Goal: Information Seeking & Learning: Learn about a topic

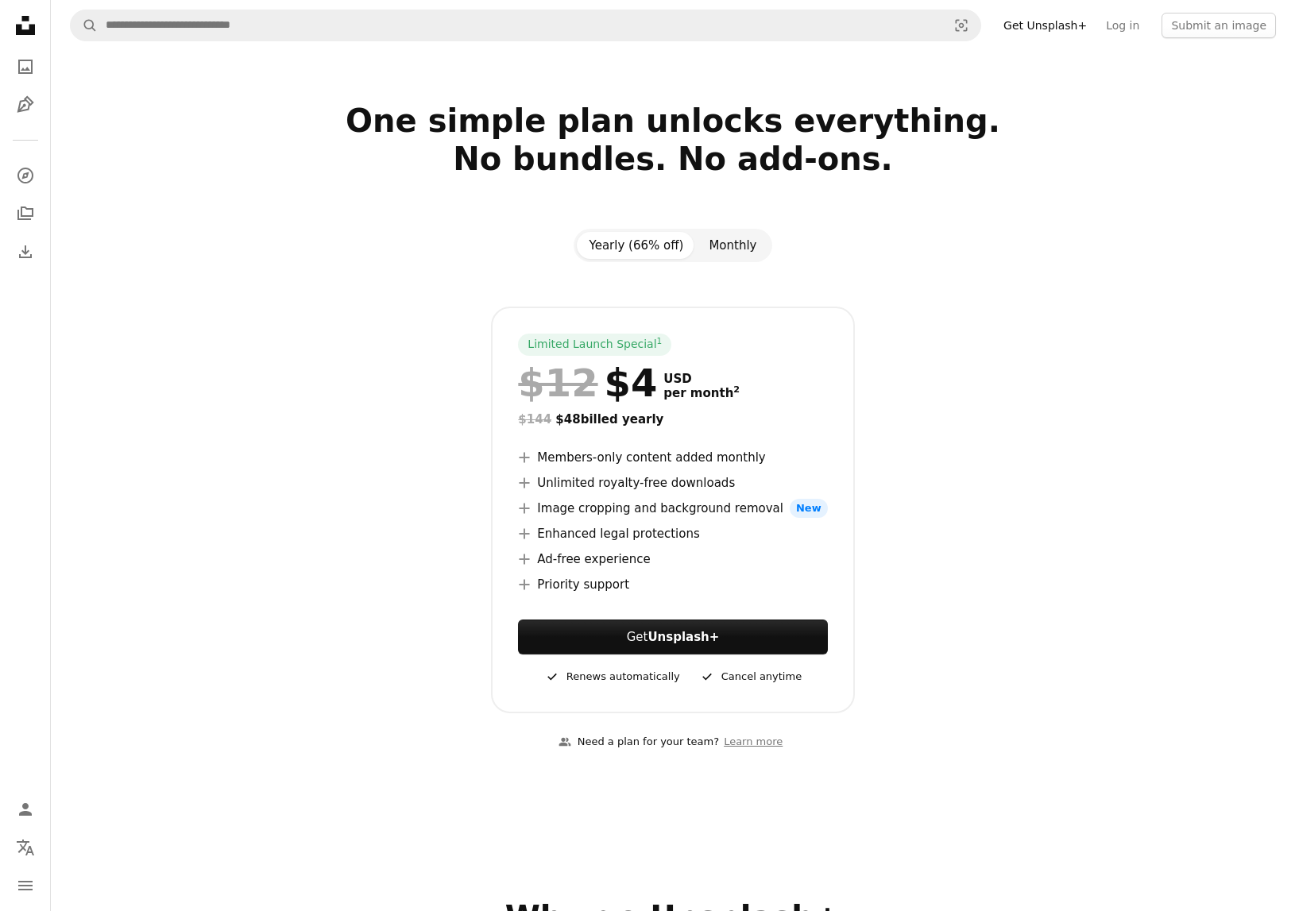
click at [739, 250] on button "Monthly" at bounding box center [732, 245] width 73 height 27
click at [687, 248] on button "Yearly (66% off)" at bounding box center [637, 245] width 120 height 27
click at [26, 80] on link "A photo" at bounding box center [26, 67] width 32 height 32
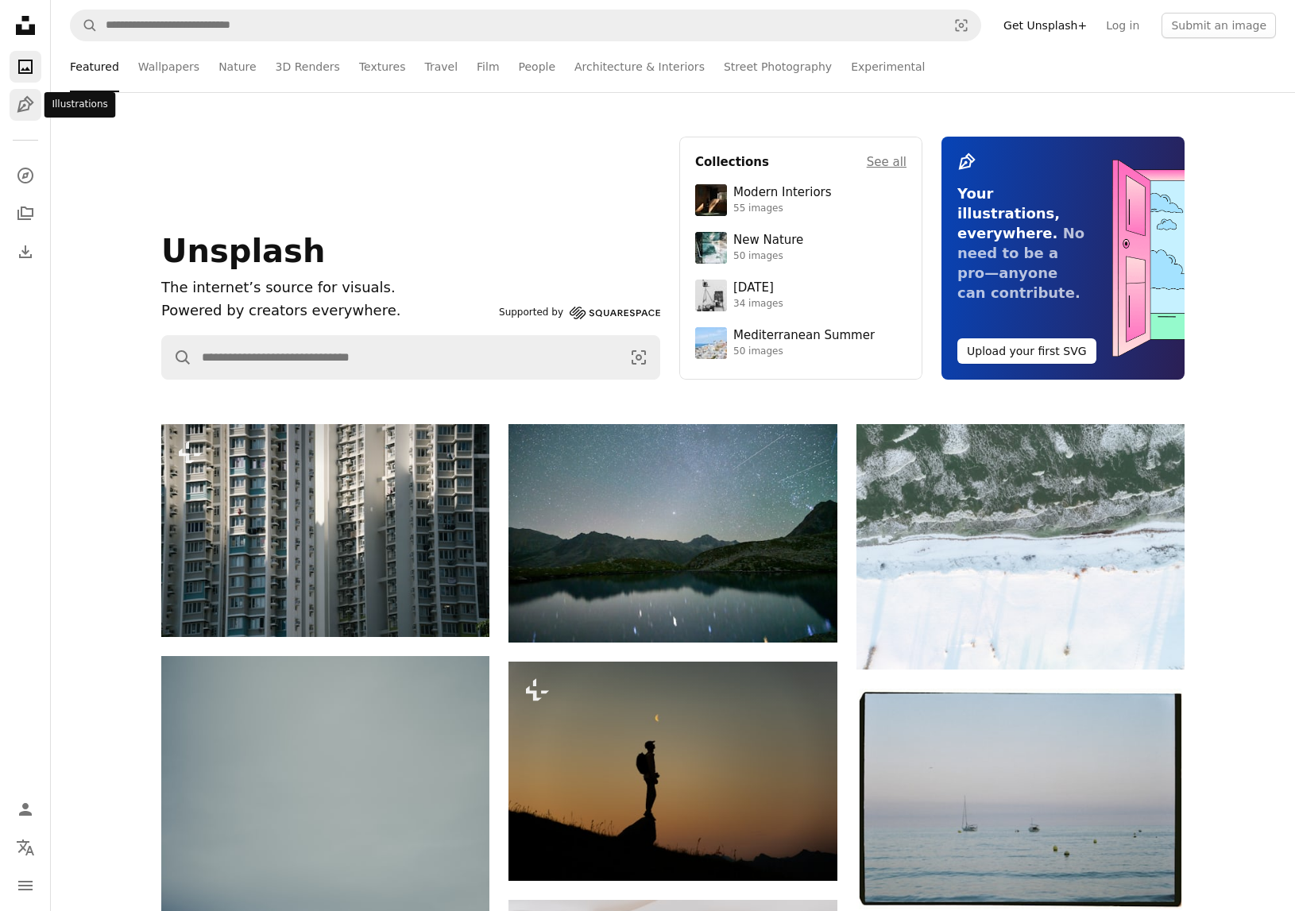
click at [21, 117] on link "Pen Tool" at bounding box center [26, 105] width 32 height 32
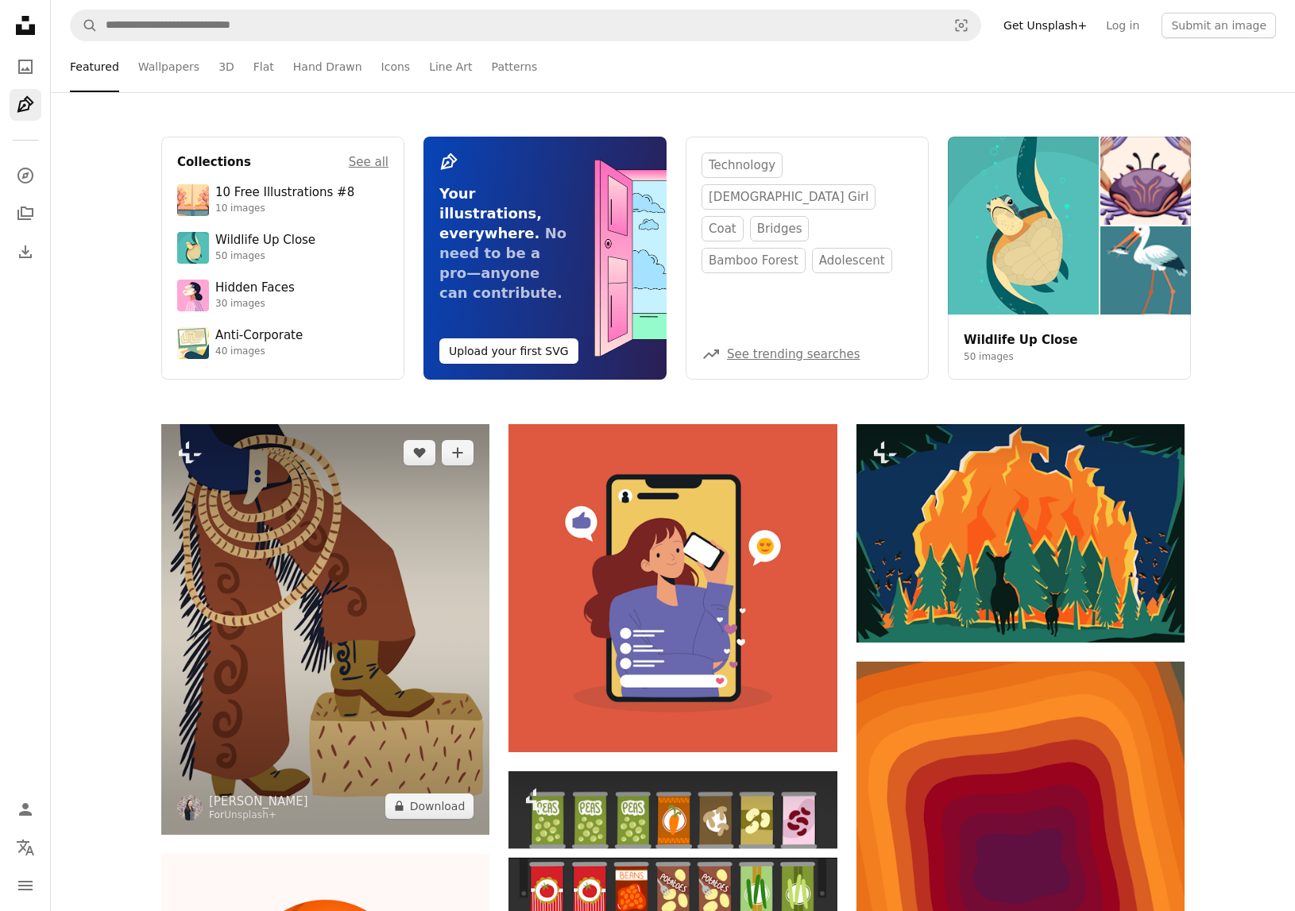
click at [376, 509] on img at bounding box center [325, 629] width 328 height 411
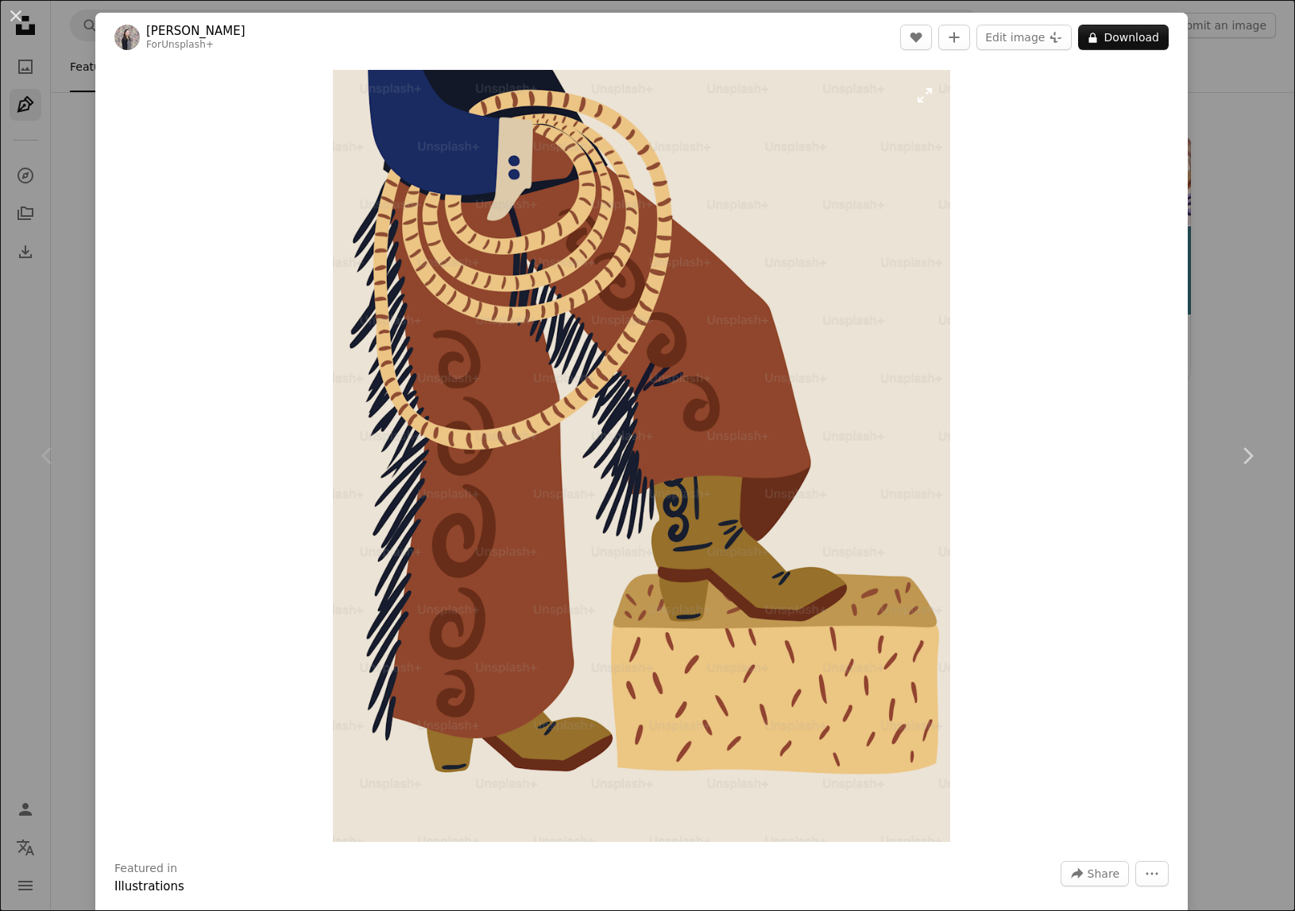
click at [631, 431] on img "Zoom in on this image" at bounding box center [642, 456] width 618 height 772
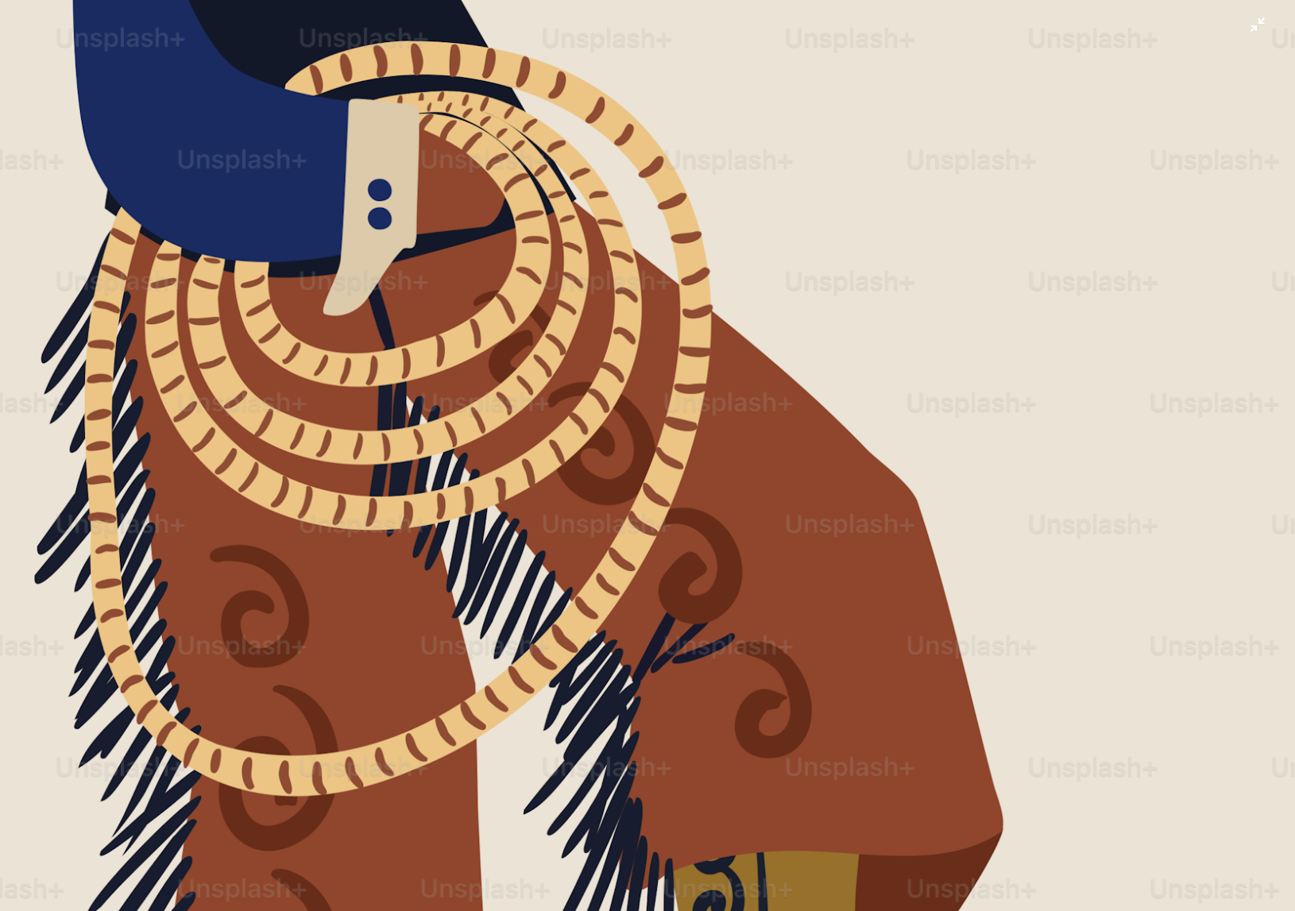
scroll to position [354, 0]
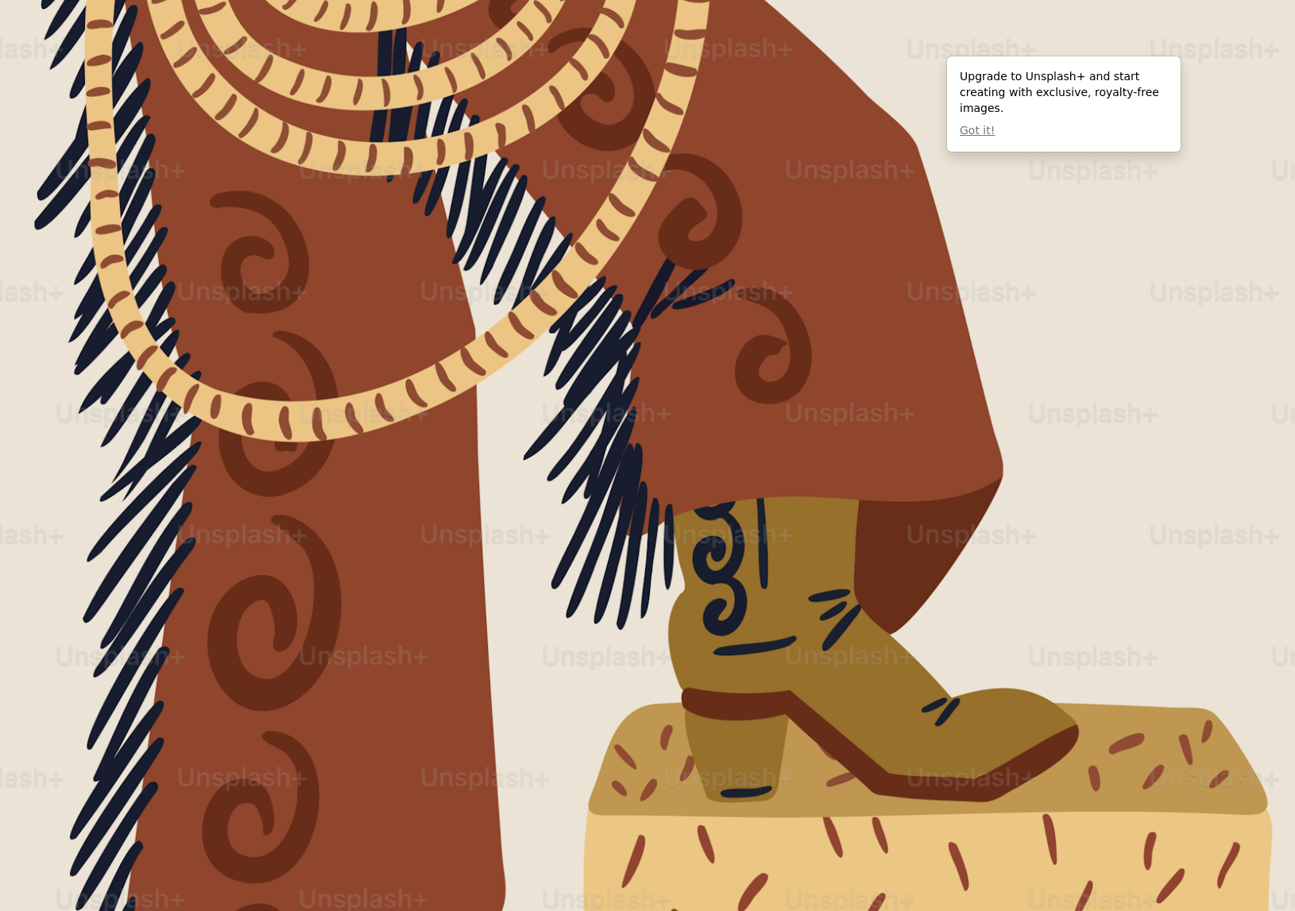
click at [47, 96] on img "Zoom out on this image" at bounding box center [647, 455] width 1296 height 1620
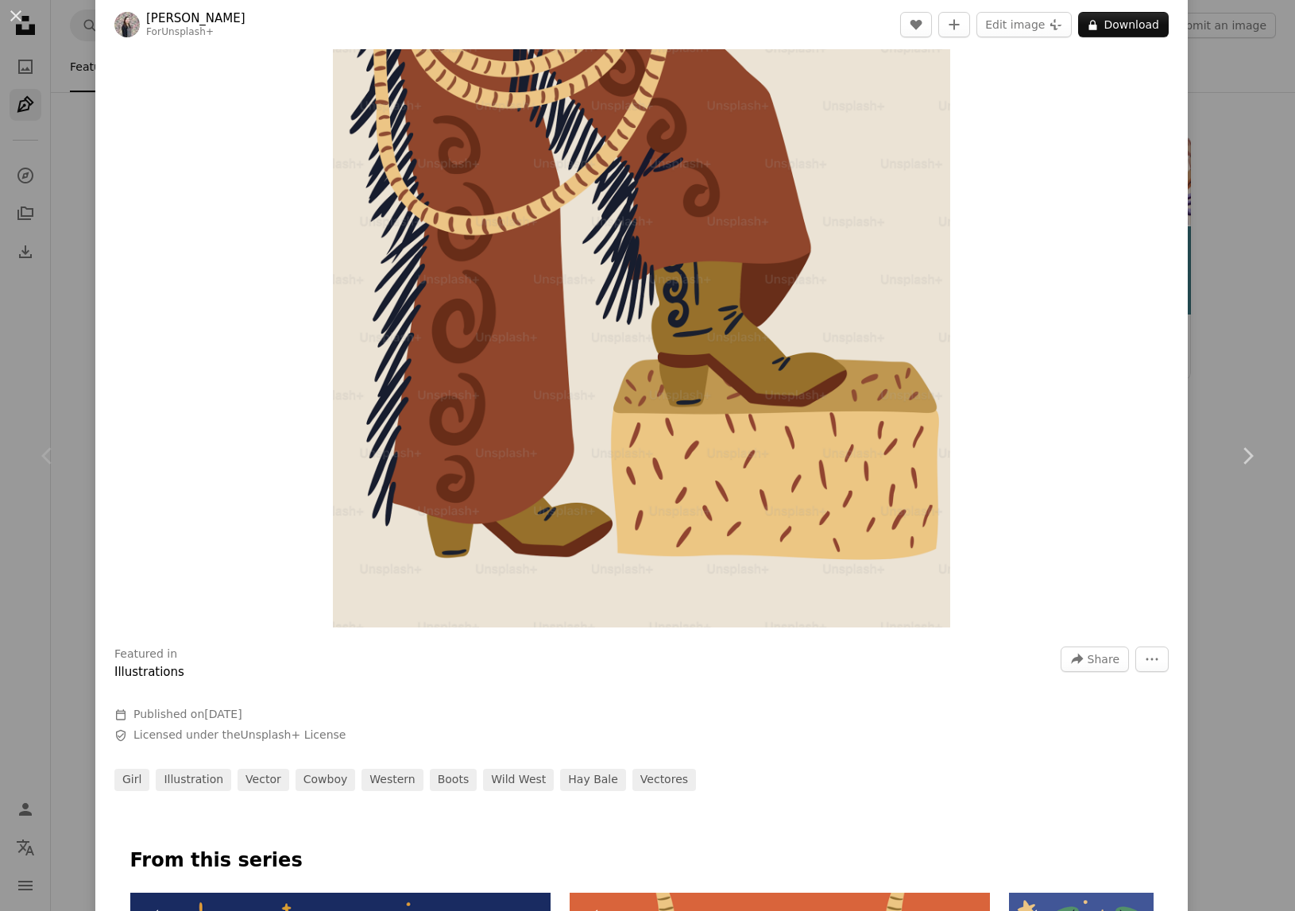
scroll to position [217, 0]
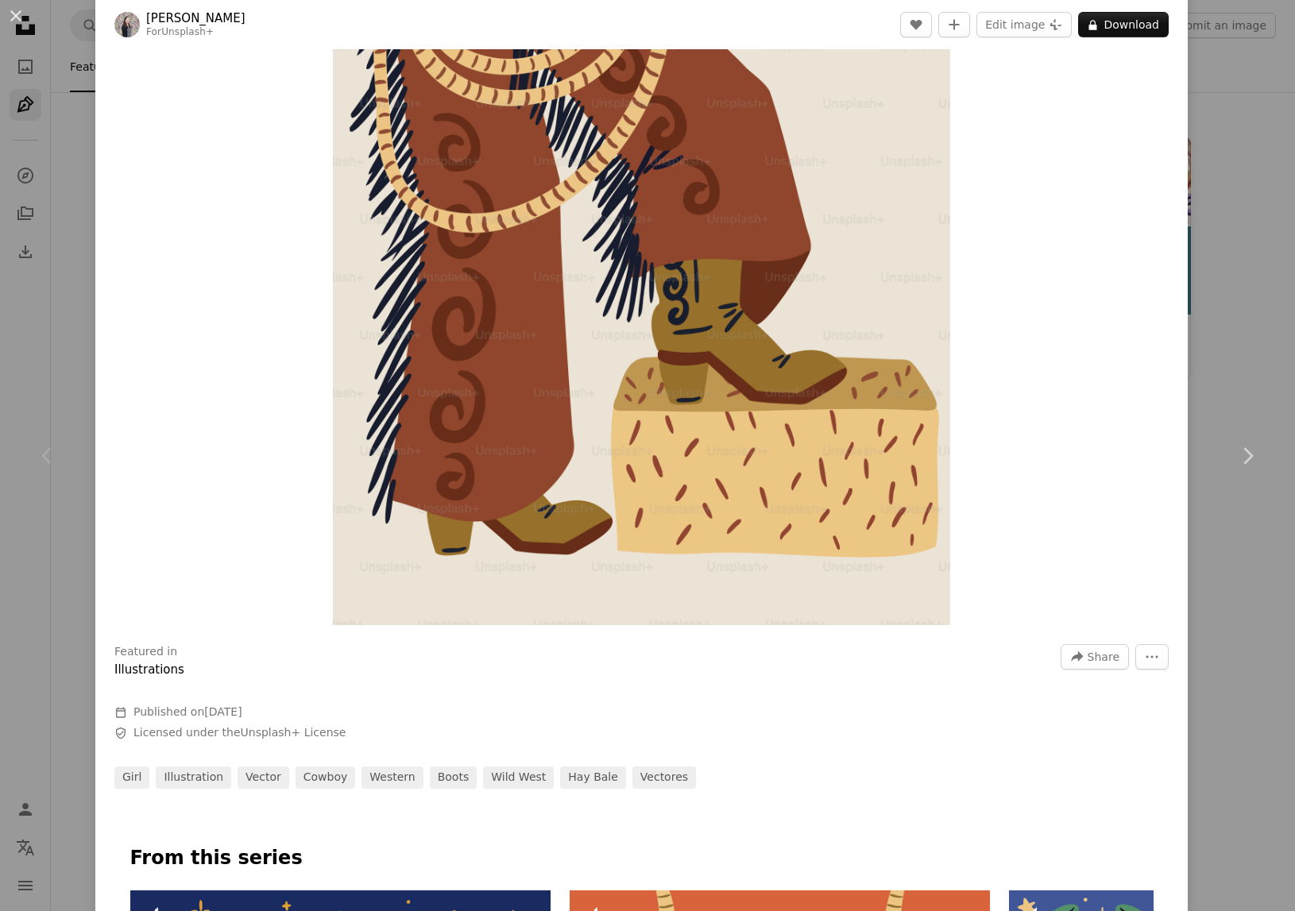
click at [91, 216] on div "An X shape Chevron left Chevron right [PERSON_NAME] For Unsplash+ A heart A plu…" at bounding box center [647, 455] width 1295 height 911
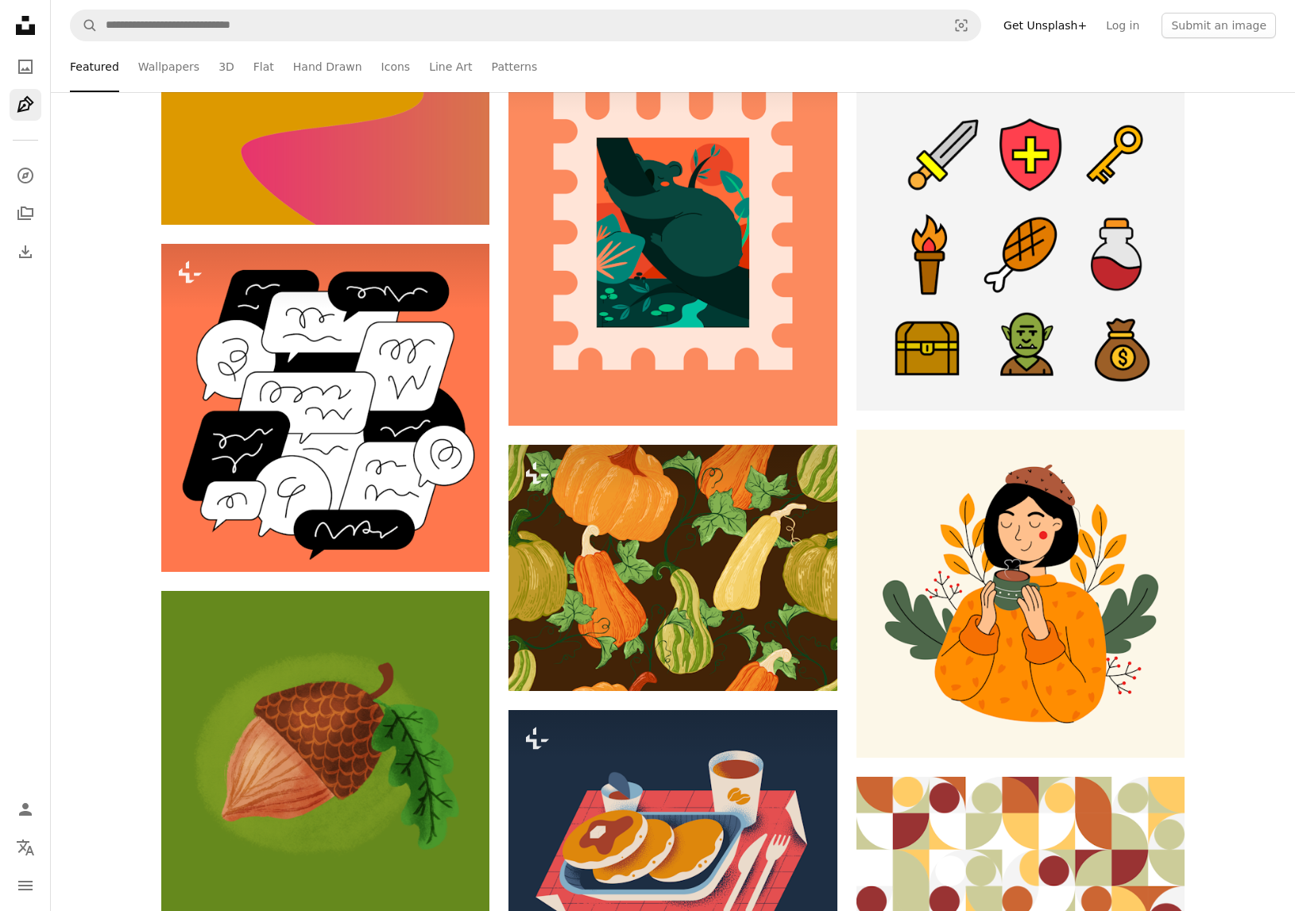
scroll to position [2357, 0]
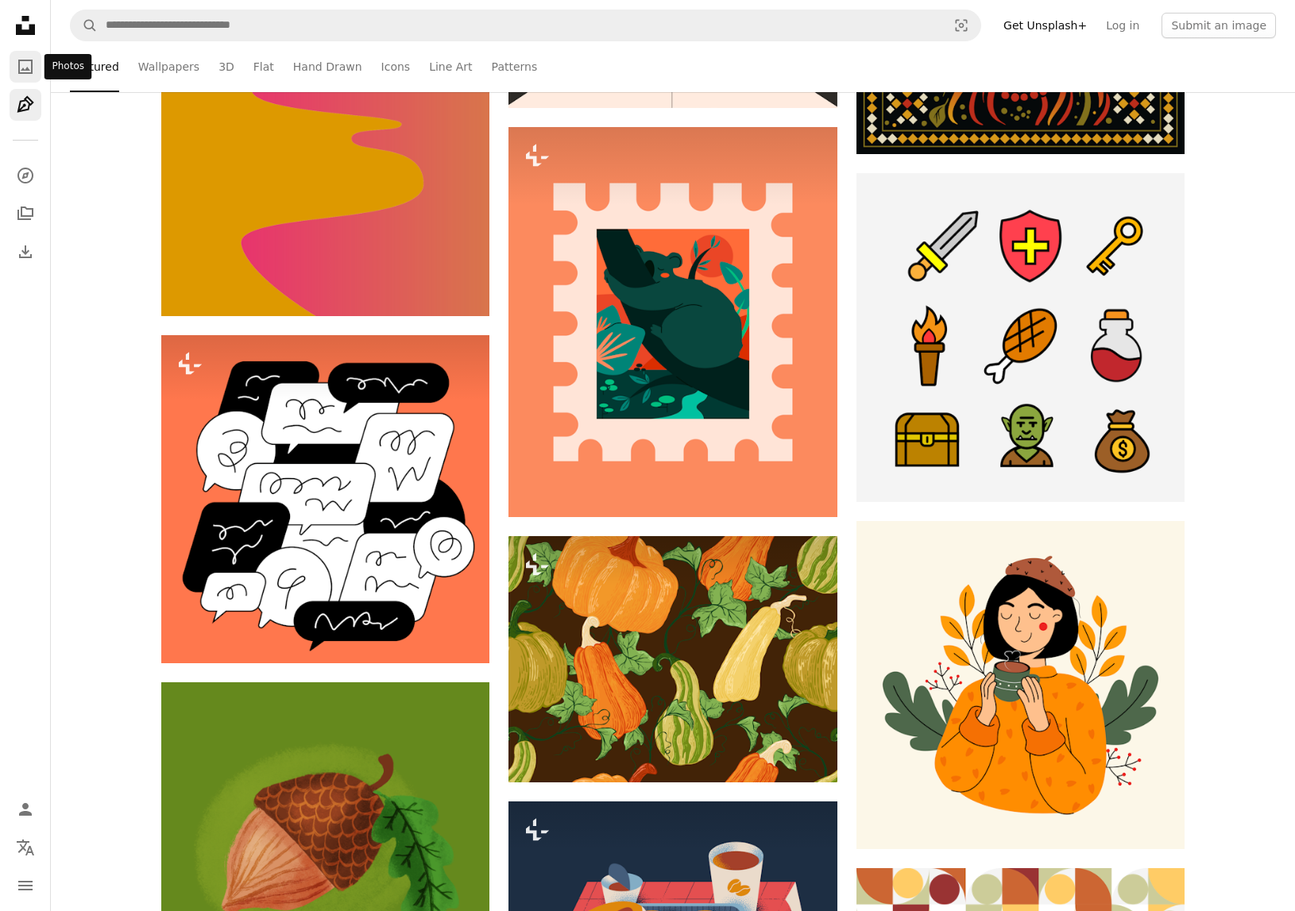
click at [18, 56] on link "A photo" at bounding box center [26, 67] width 32 height 32
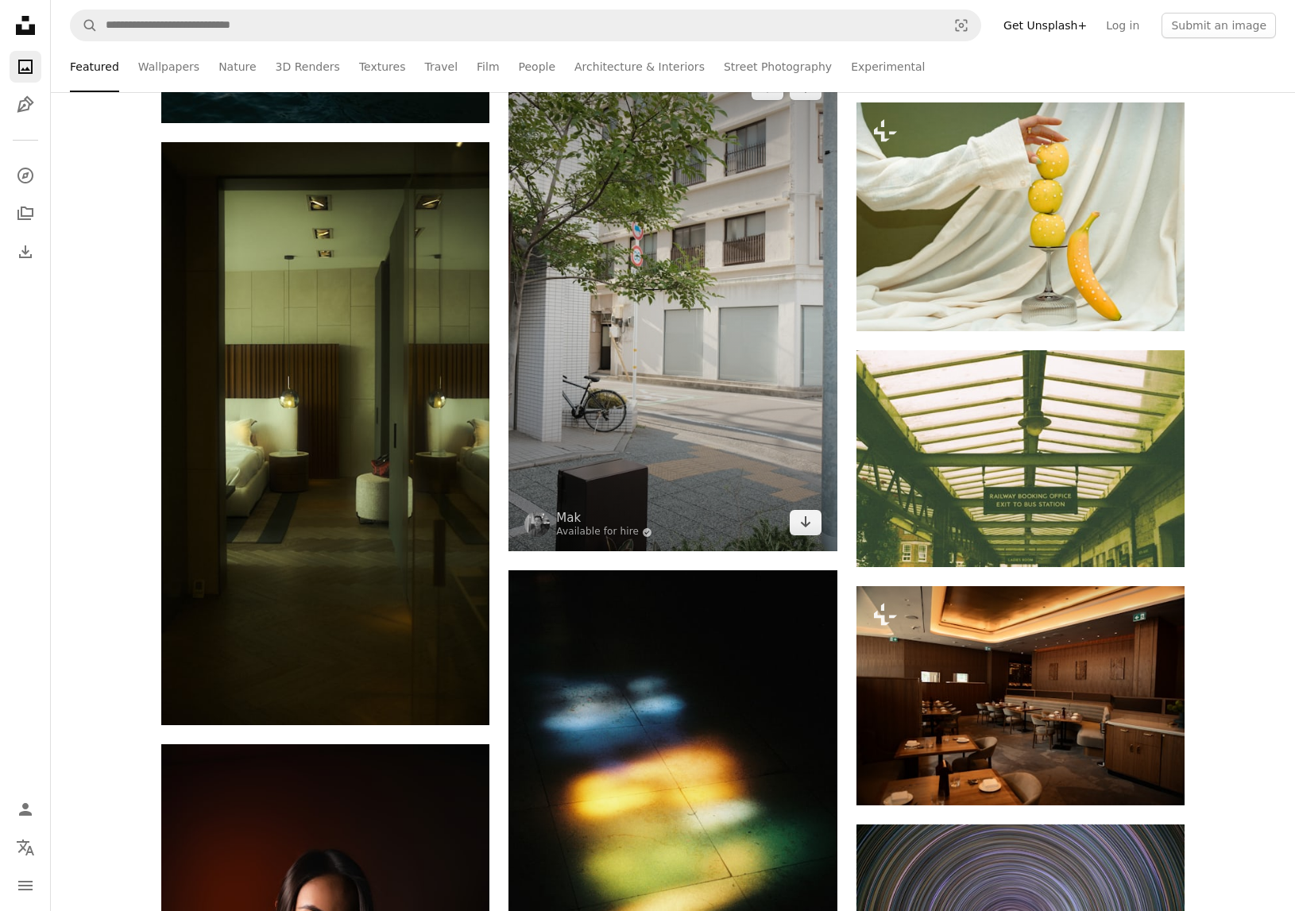
scroll to position [4467, 0]
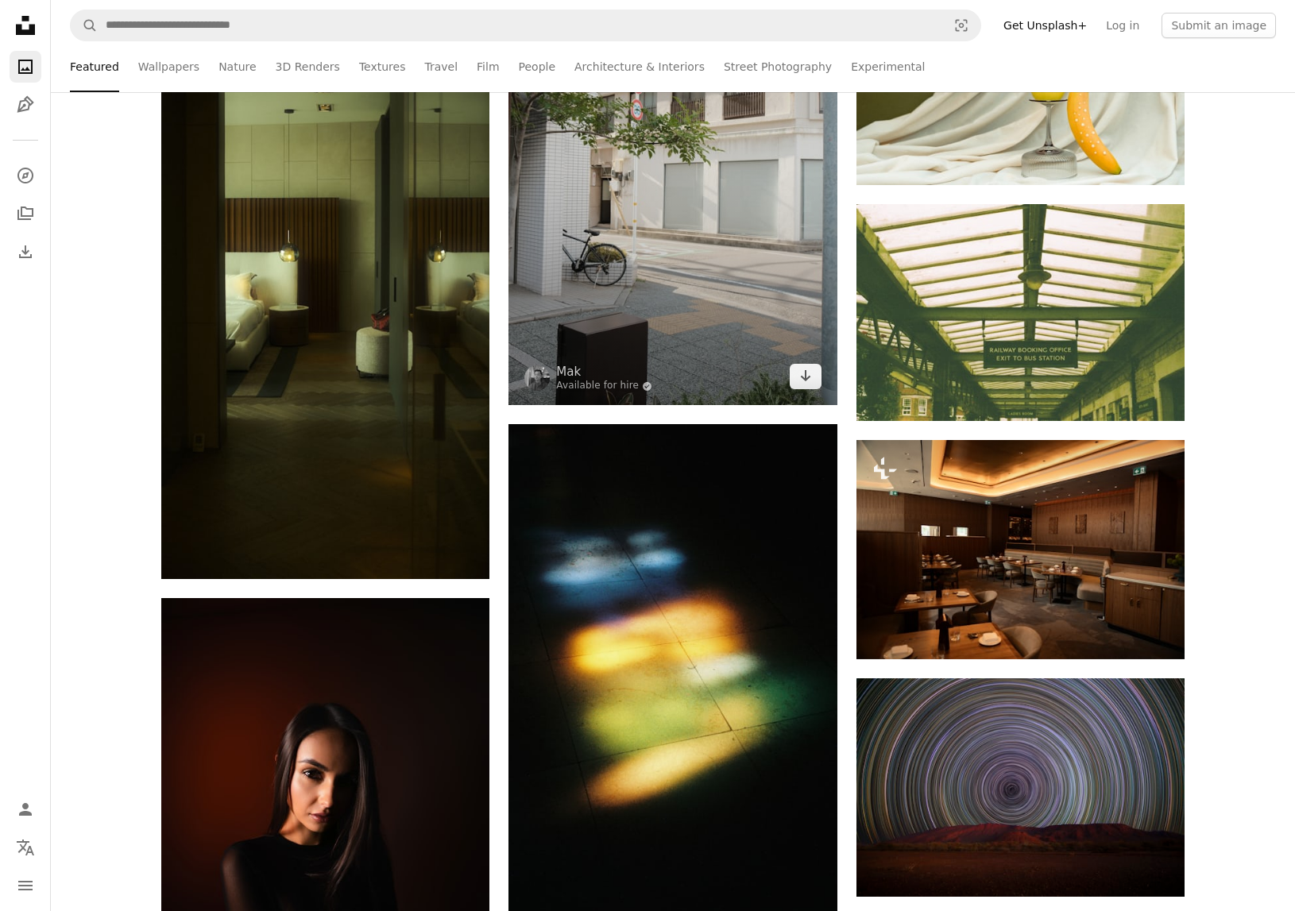
click at [798, 316] on img at bounding box center [672, 159] width 328 height 492
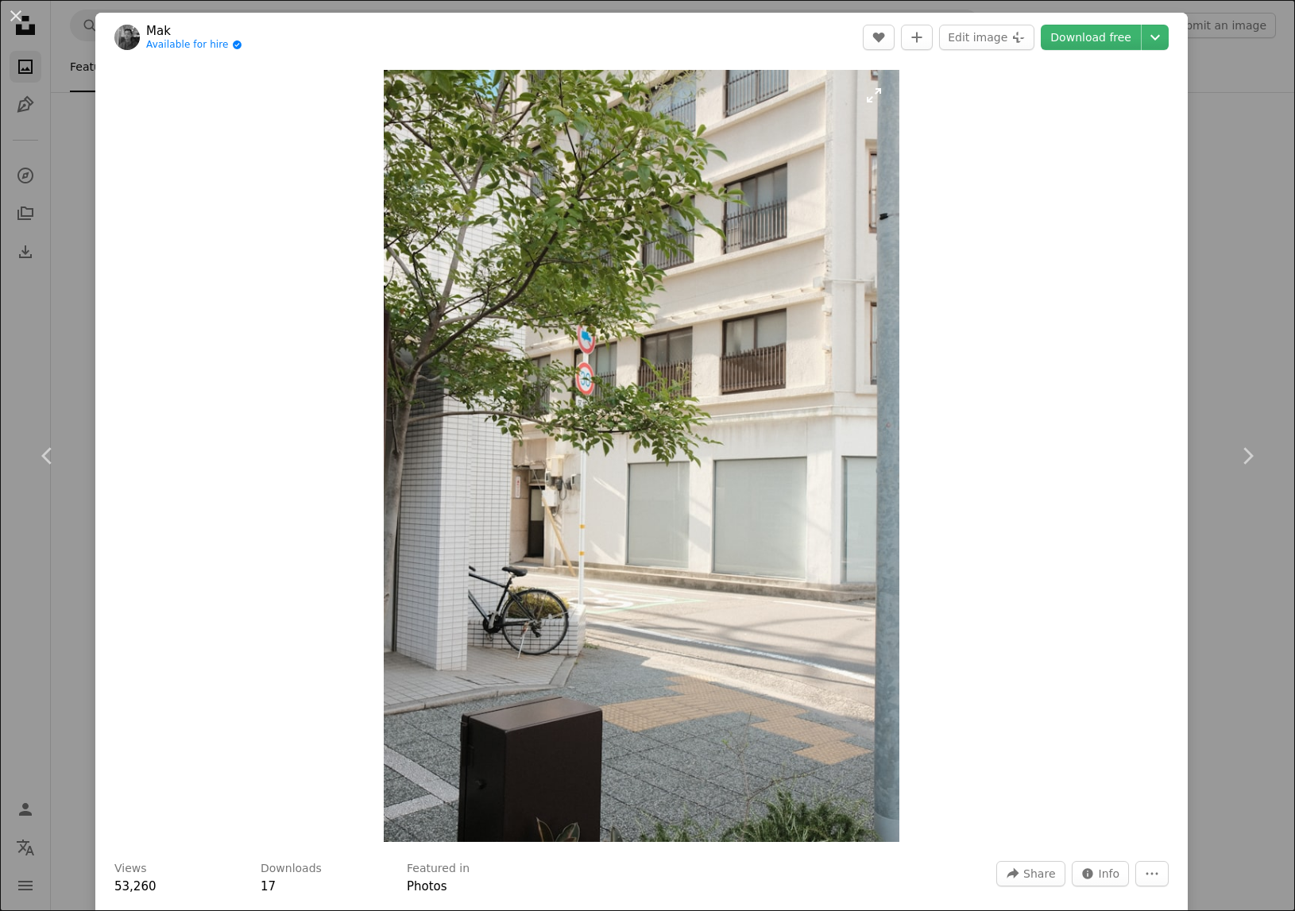
scroll to position [10, 0]
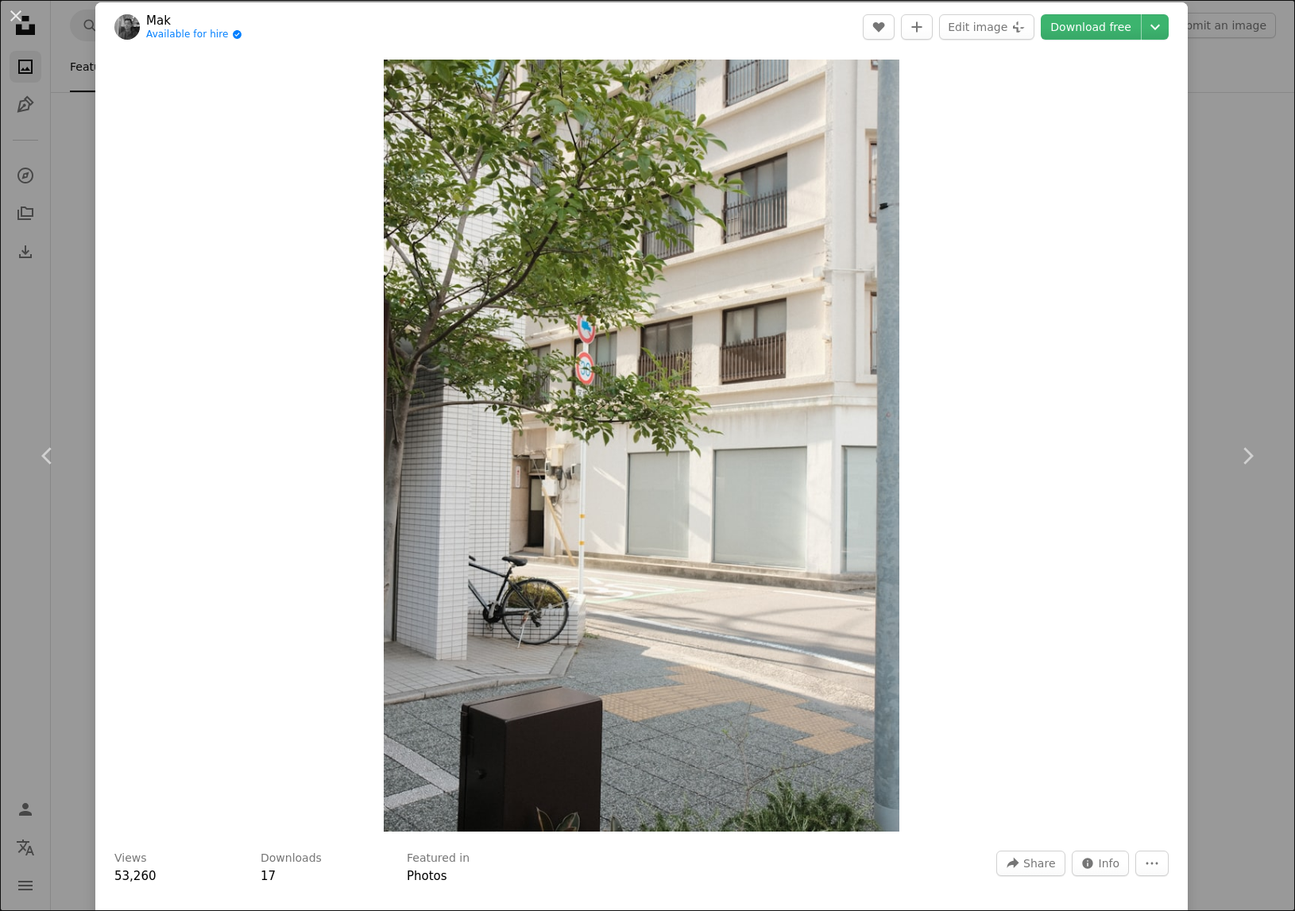
drag, startPoint x: 78, startPoint y: 147, endPoint x: 130, endPoint y: 145, distance: 52.4
click at [78, 147] on div "An X shape Chevron left Chevron right Mak Available for hire A checkmark inside…" at bounding box center [647, 455] width 1295 height 911
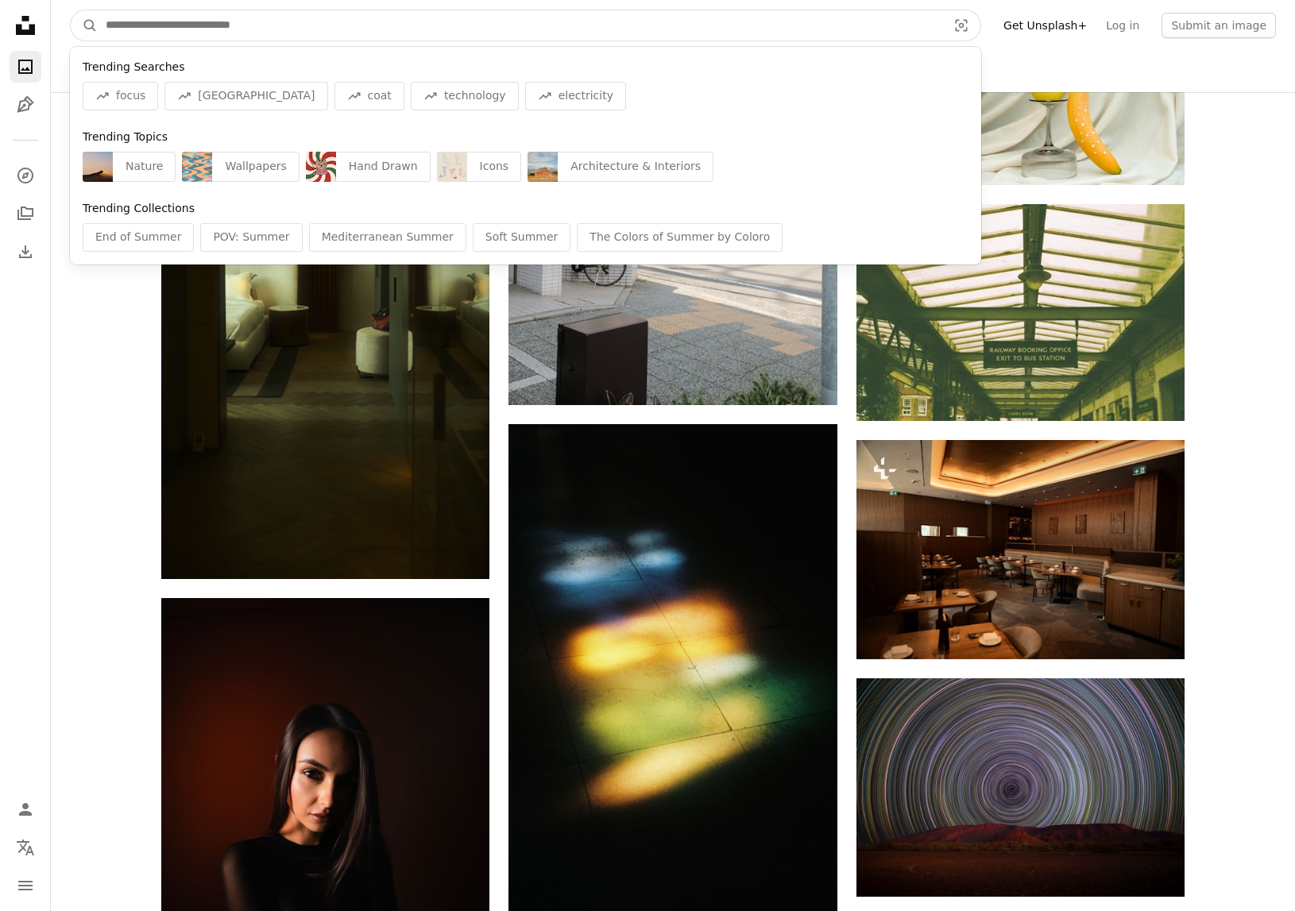
click at [718, 17] on input "Find visuals sitewide" at bounding box center [520, 25] width 844 height 30
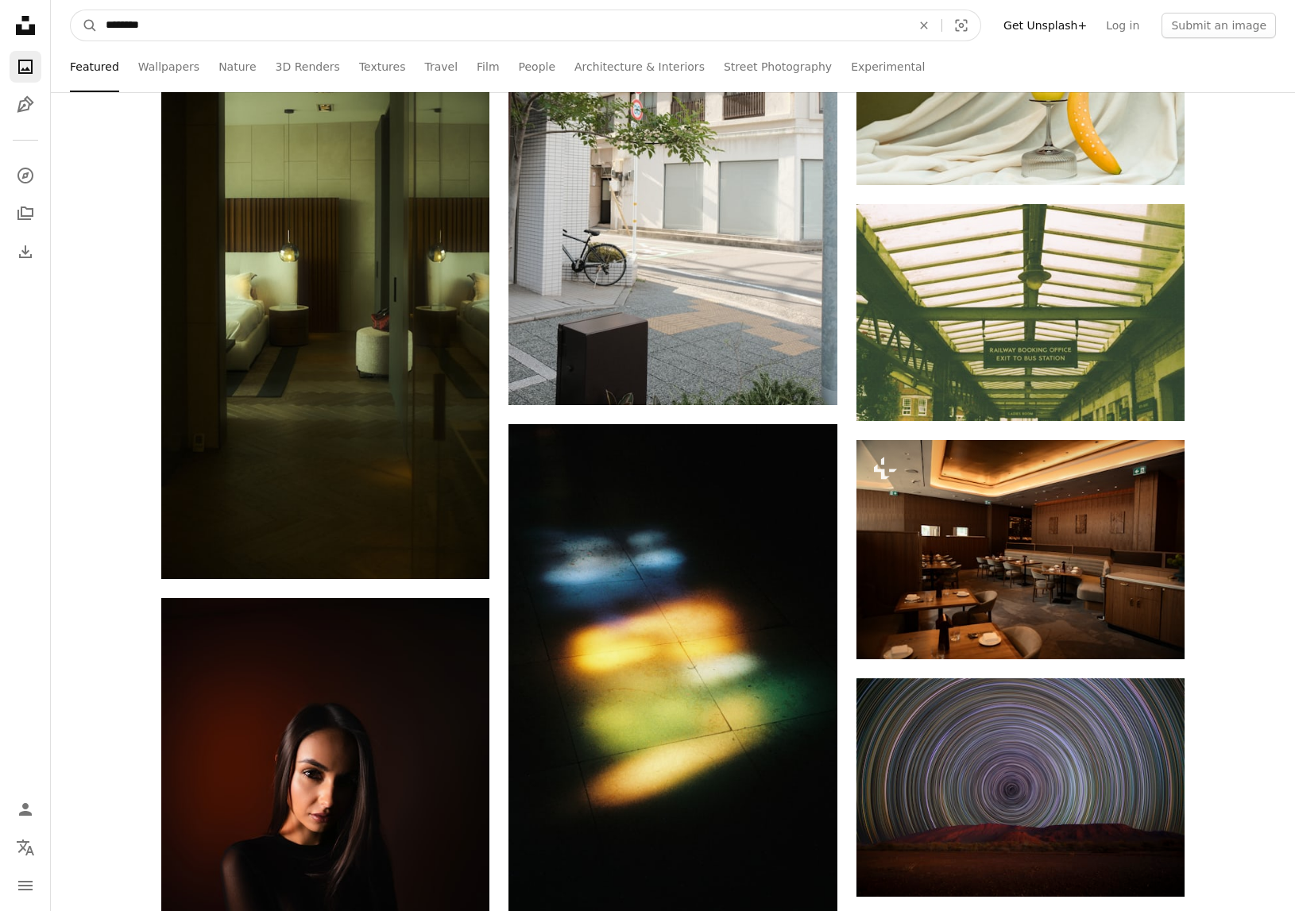
type input "********"
click at [71, 10] on button "A magnifying glass" at bounding box center [84, 25] width 27 height 30
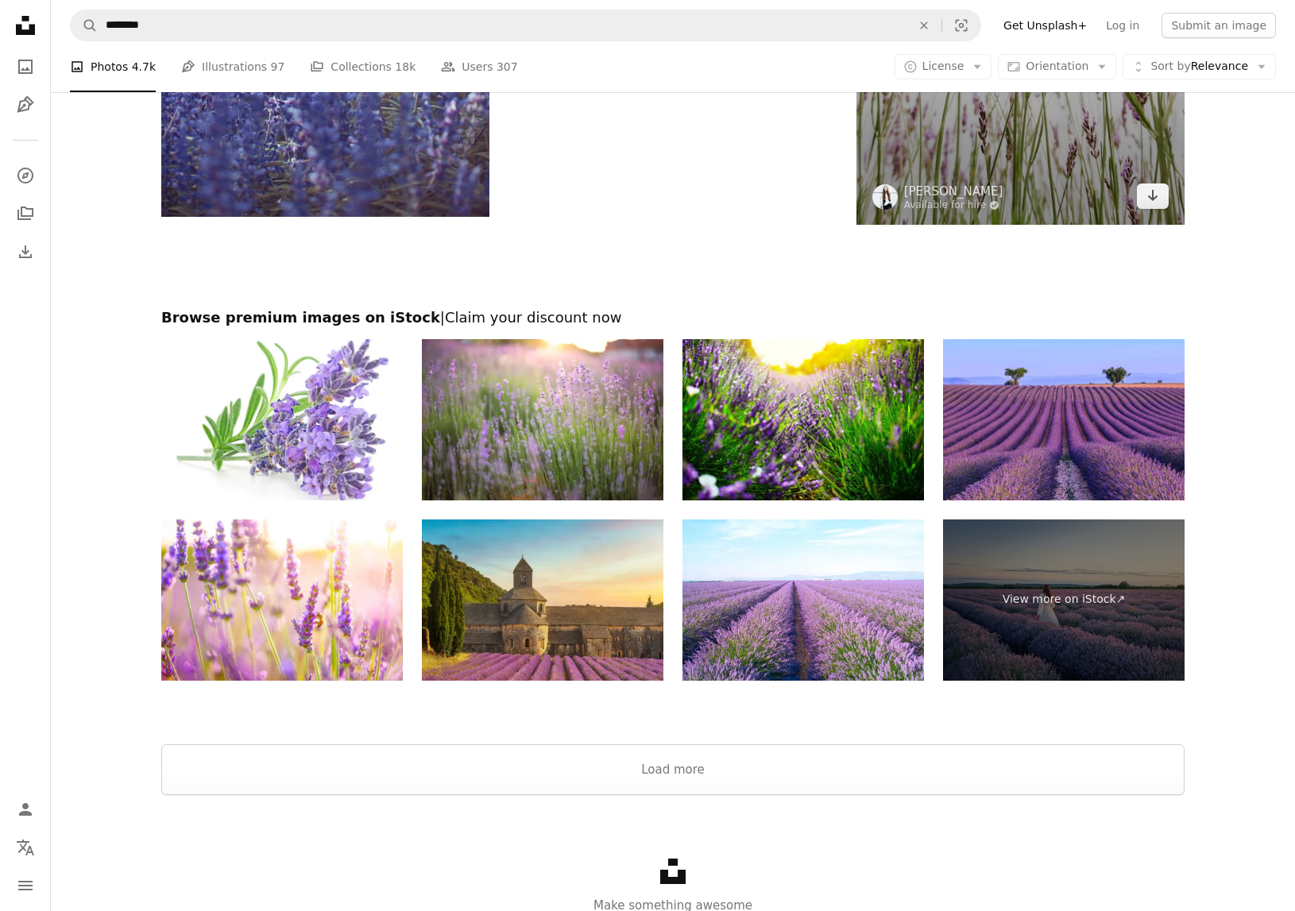
scroll to position [2901, 0]
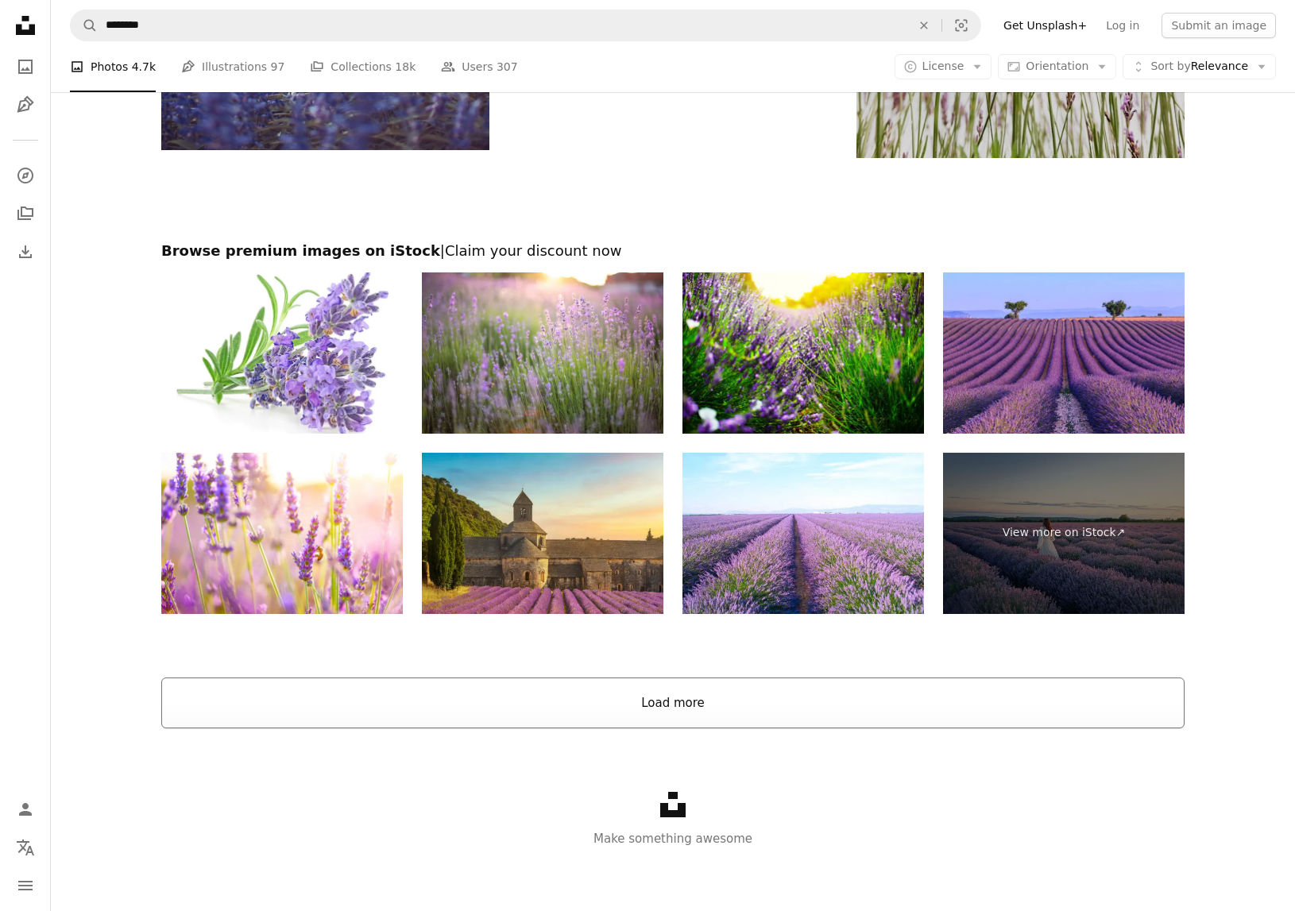
click at [731, 717] on button "Load more" at bounding box center [672, 702] width 1023 height 51
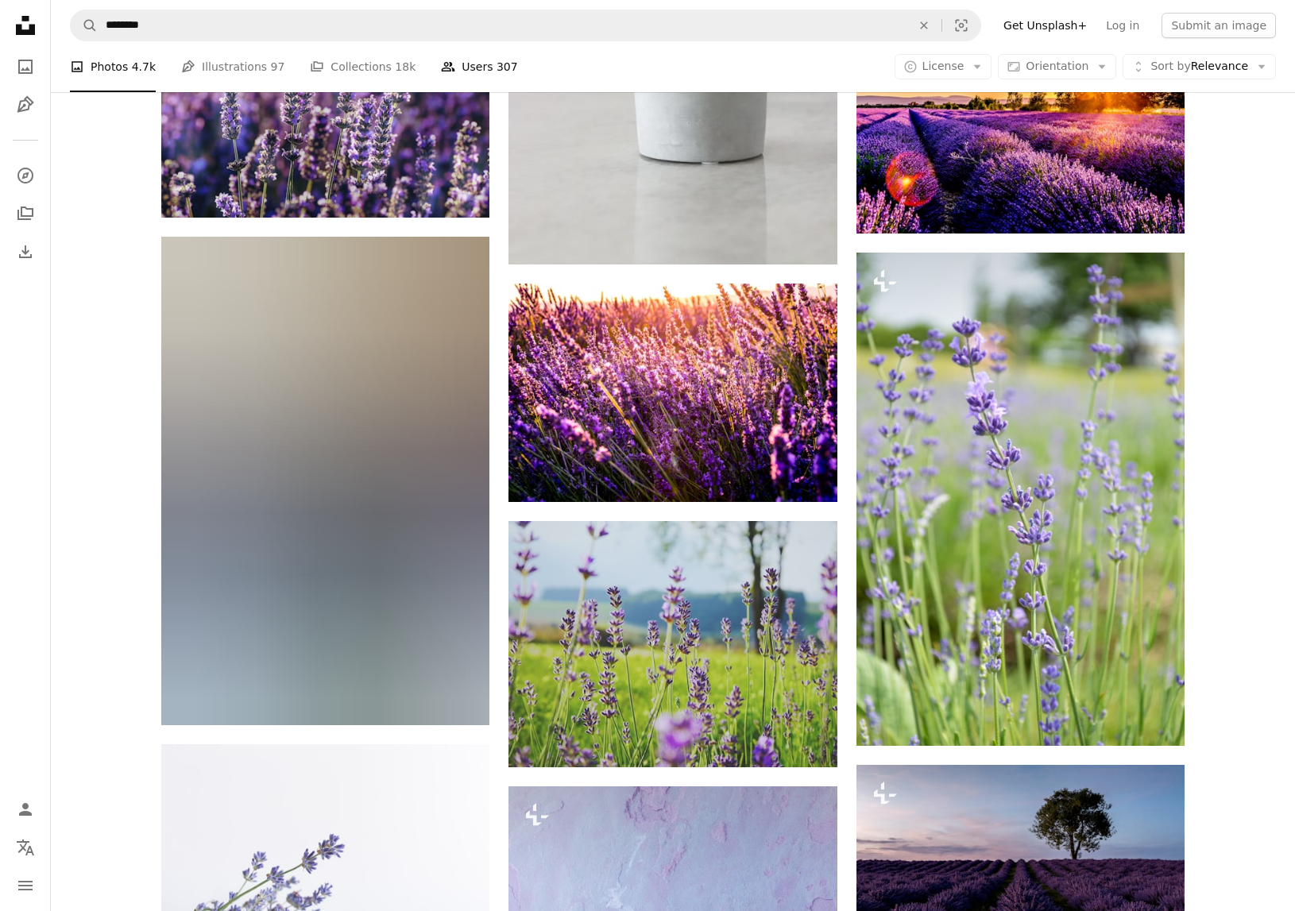
scroll to position [1330, 0]
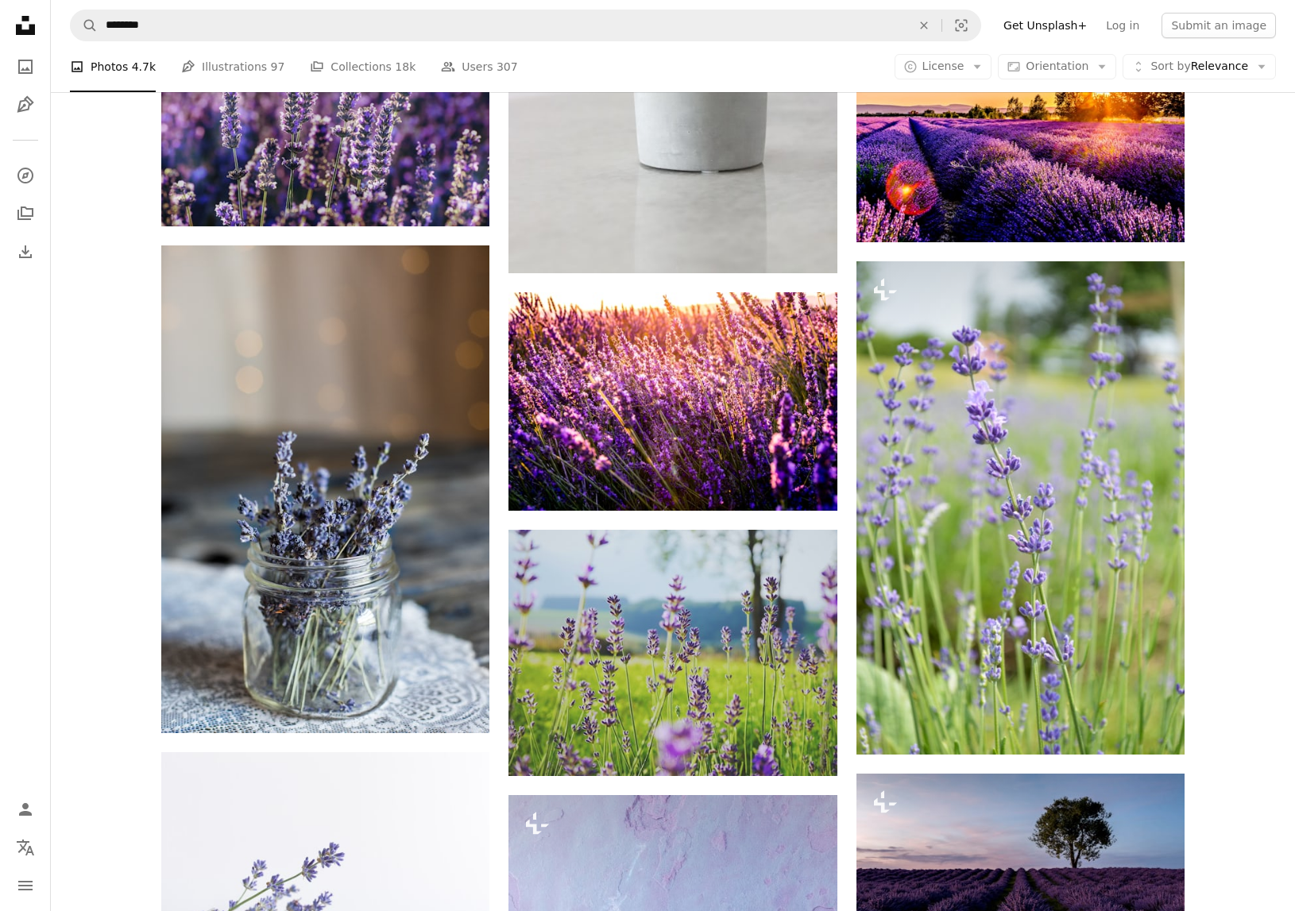
click at [6, 108] on nav "Unsplash logo Unsplash Home A photo Pen Tool A compass A stack of folders Downl…" at bounding box center [25, 455] width 51 height 911
click at [25, 105] on icon "Pen Tool" at bounding box center [25, 104] width 19 height 19
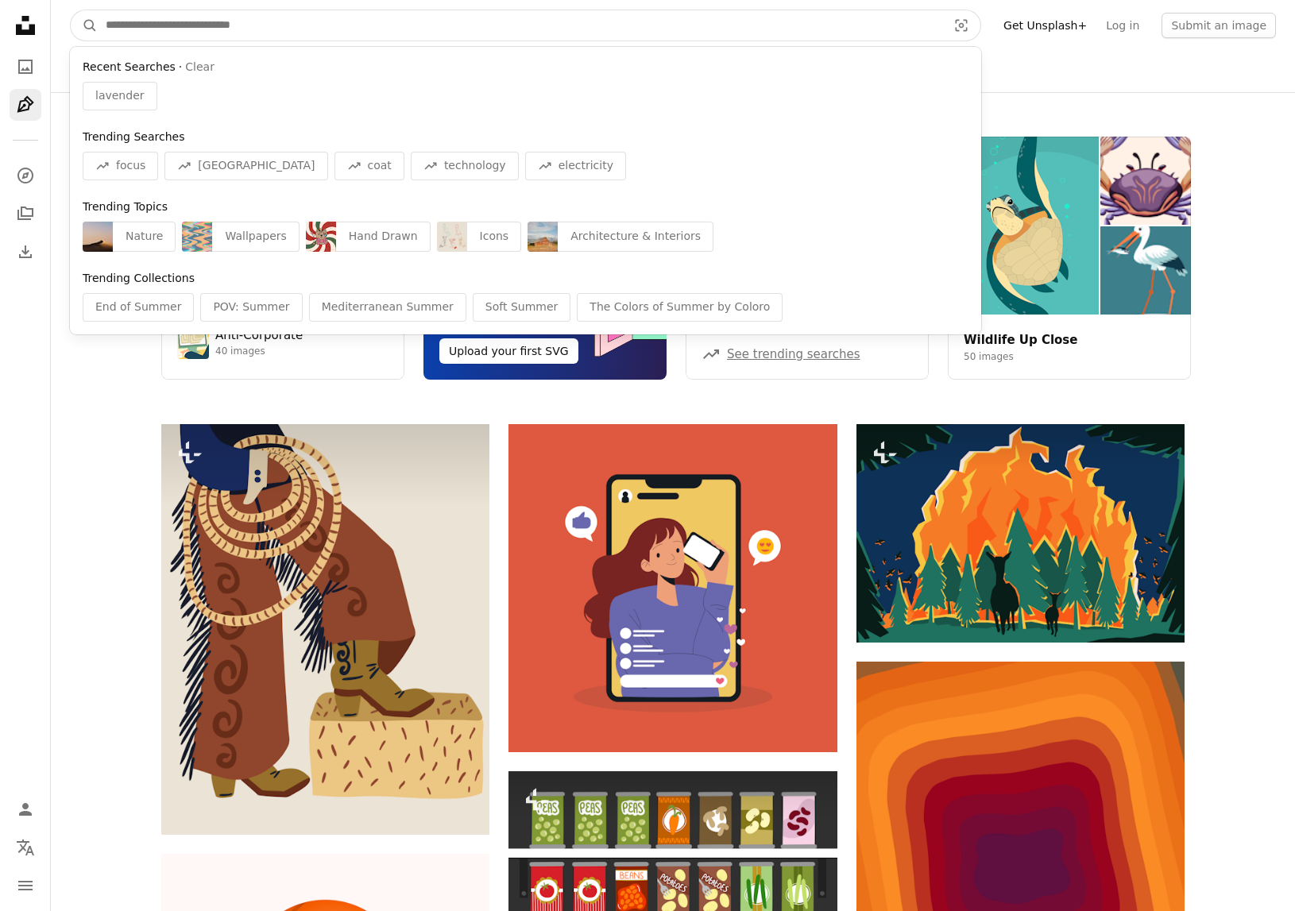
click at [348, 32] on input "Find visuals sitewide" at bounding box center [520, 25] width 844 height 30
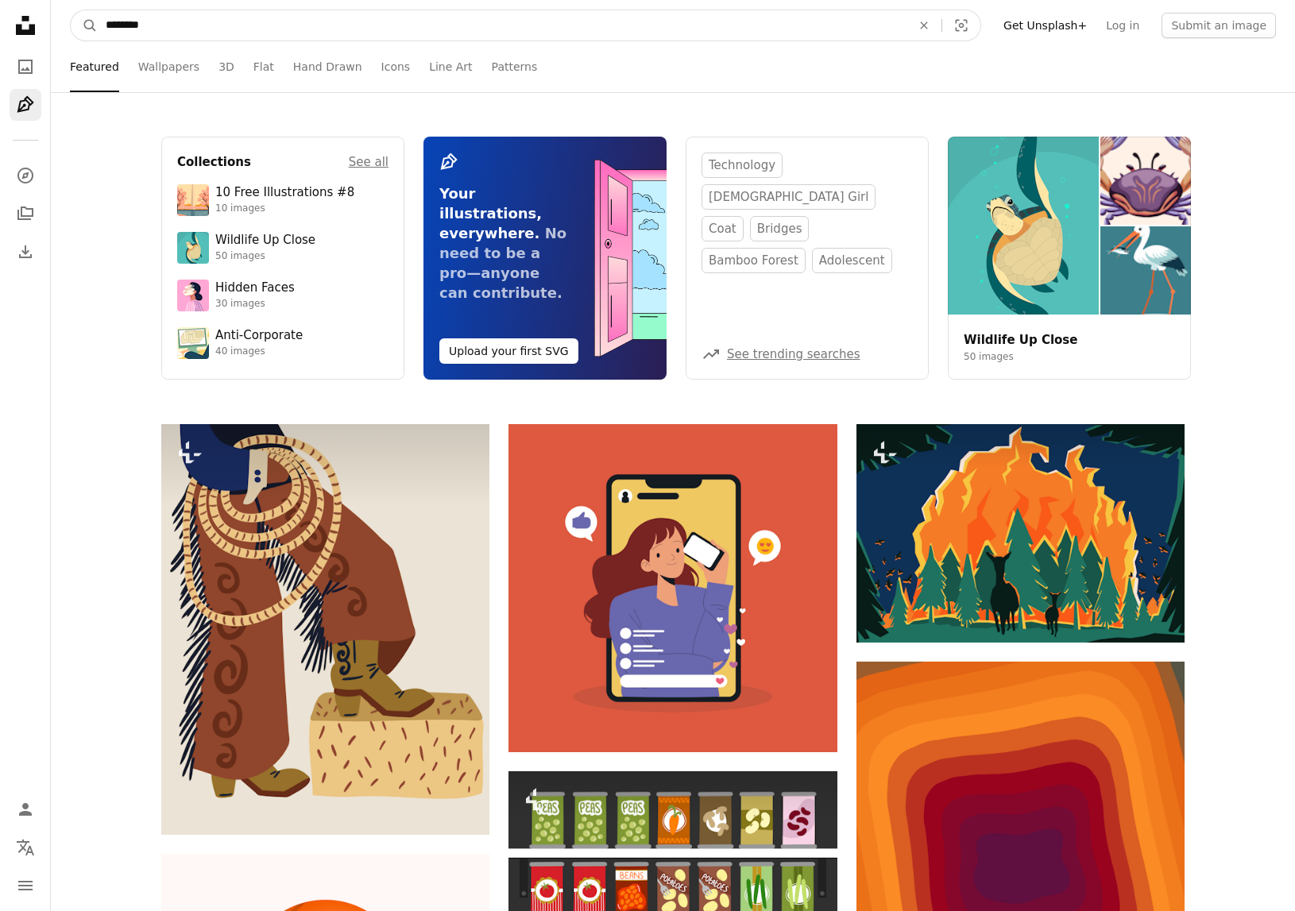
type input "*********"
click button "A magnifying glass" at bounding box center [84, 25] width 27 height 30
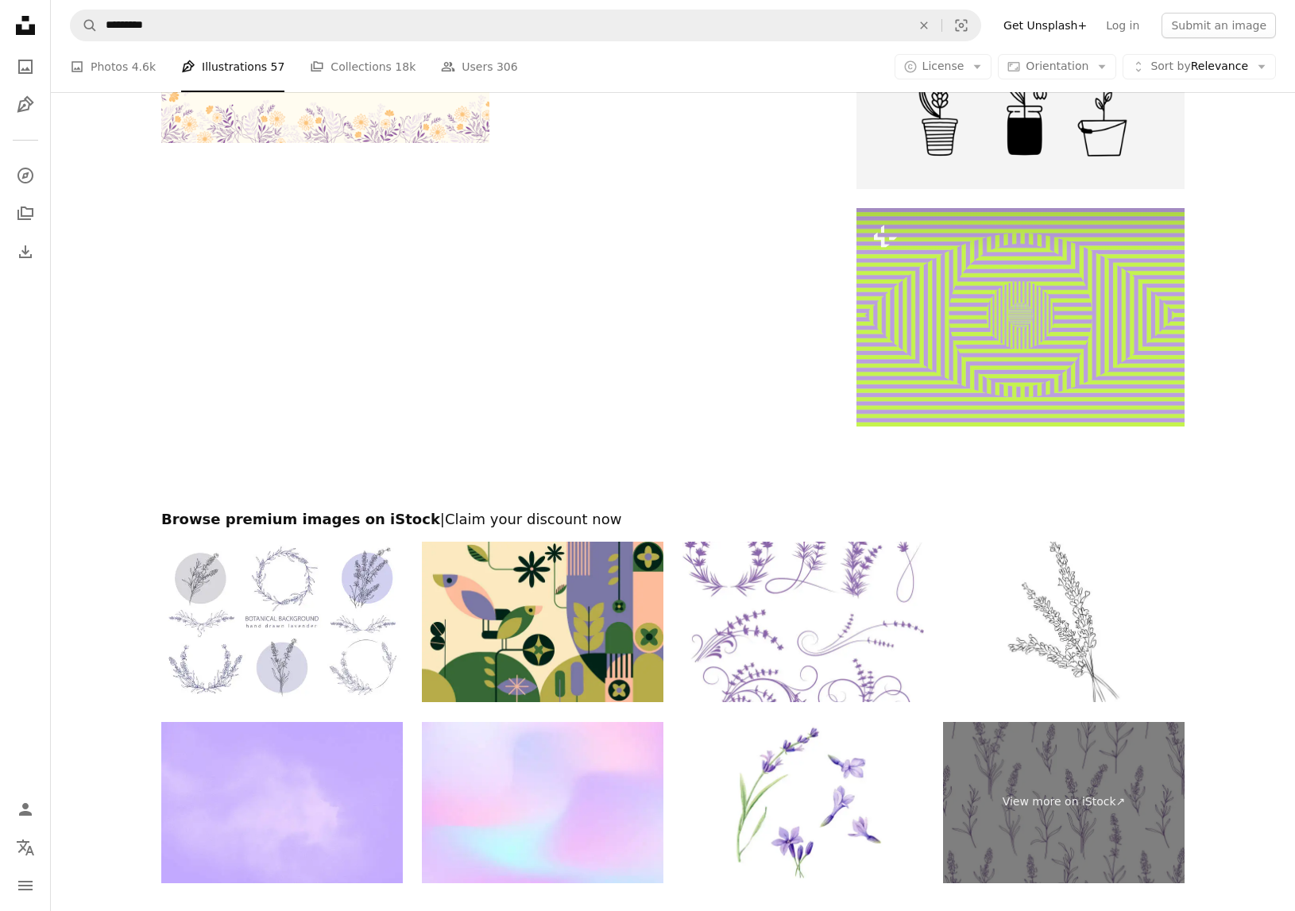
scroll to position [2387, 0]
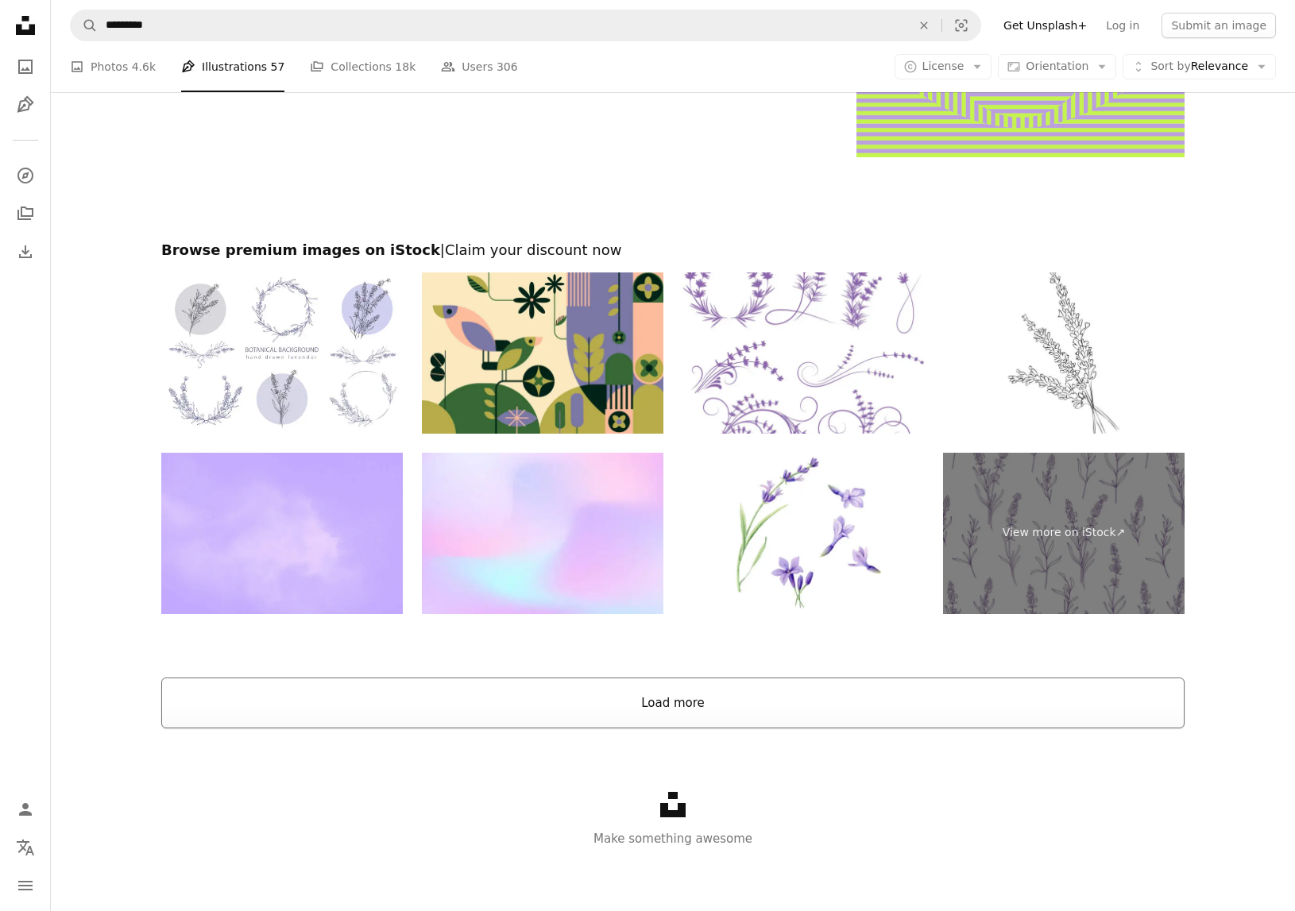
click at [688, 701] on button "Load more" at bounding box center [672, 702] width 1023 height 51
